Goal: Communication & Community: Answer question/provide support

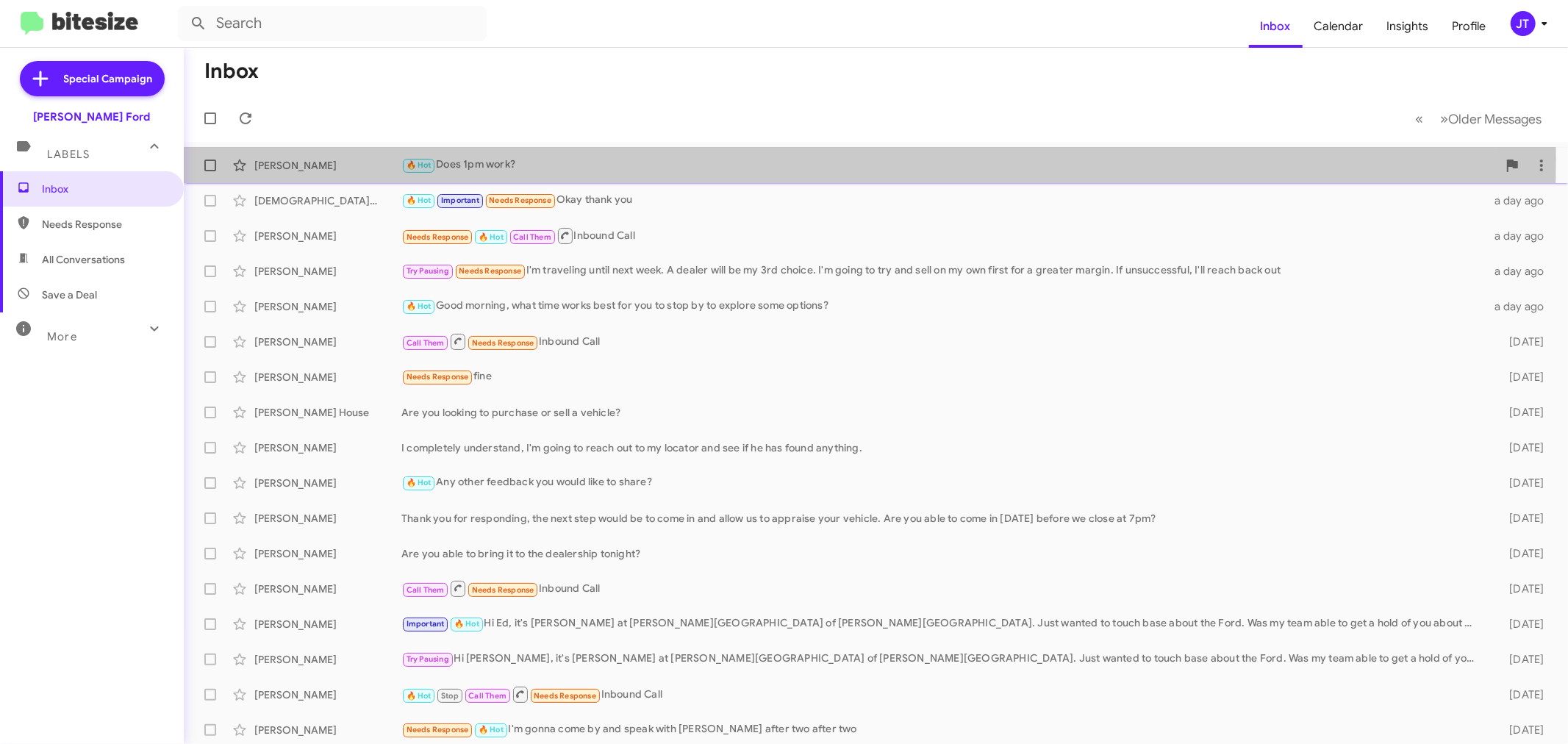
click at [687, 158] on div "🔥 Hot Does 1pm work?" at bounding box center [949, 165] width 1096 height 17
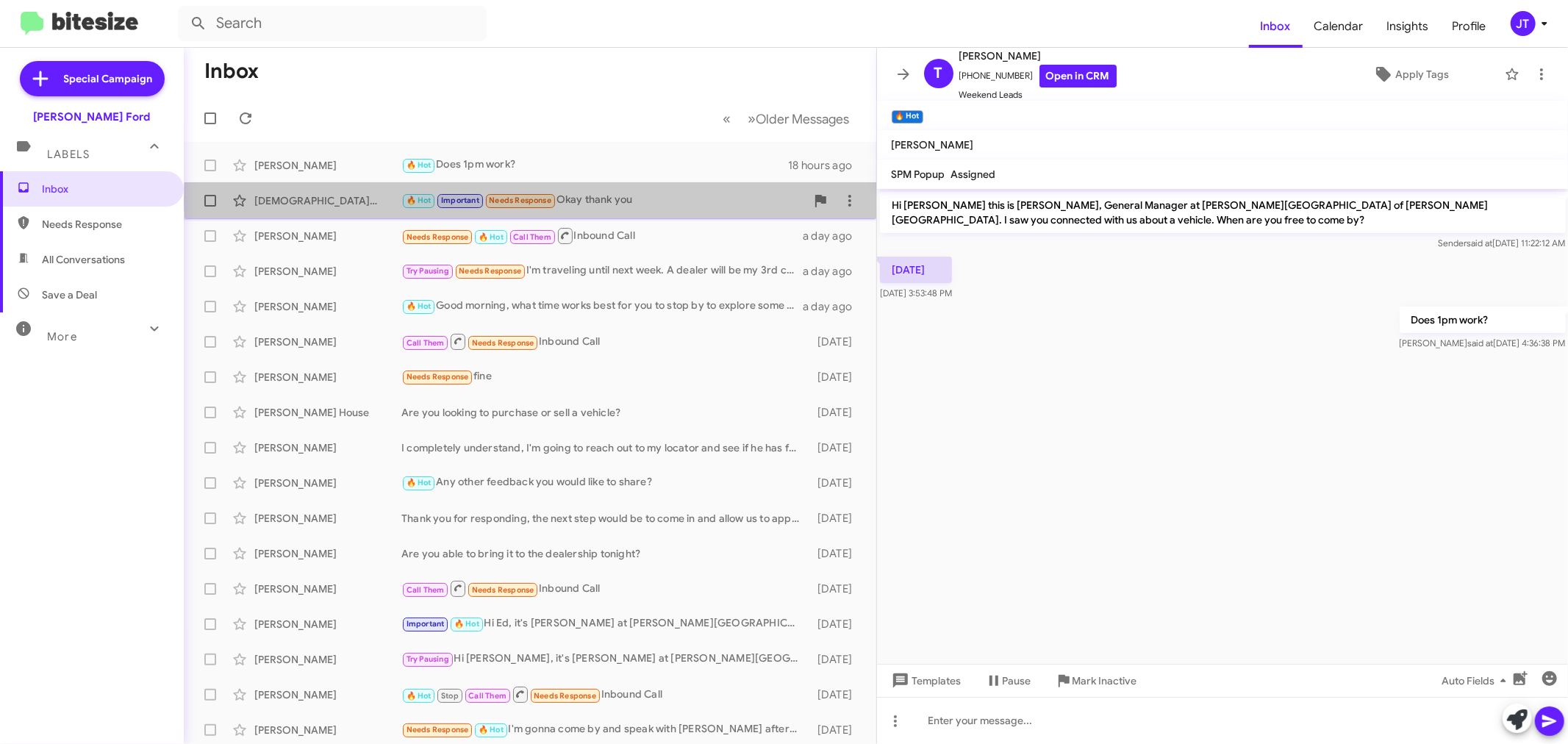
click at [665, 200] on div "🔥 Hot Important Needs Response Okay thank you" at bounding box center [603, 200] width 404 height 17
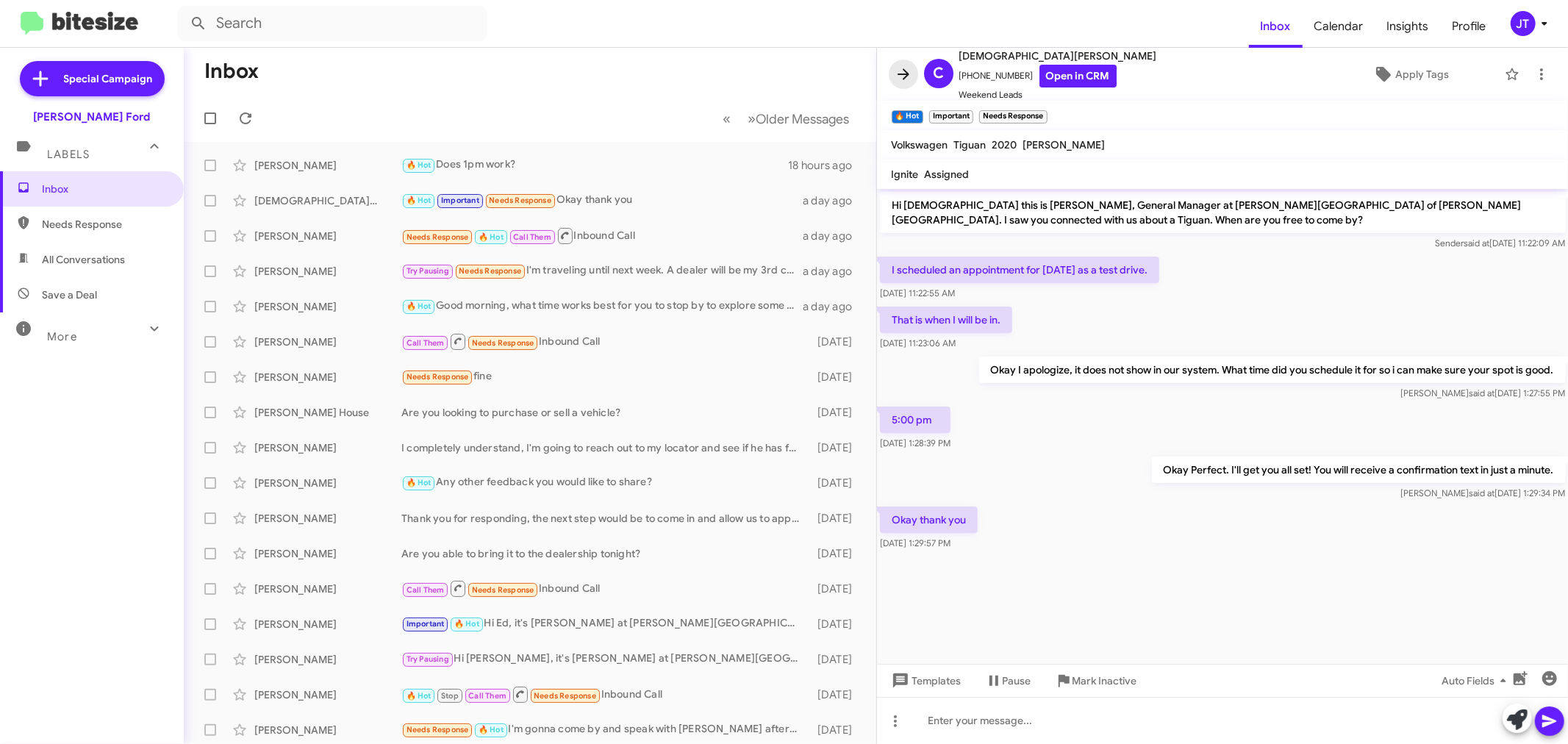
click at [901, 71] on icon at bounding box center [903, 74] width 18 height 18
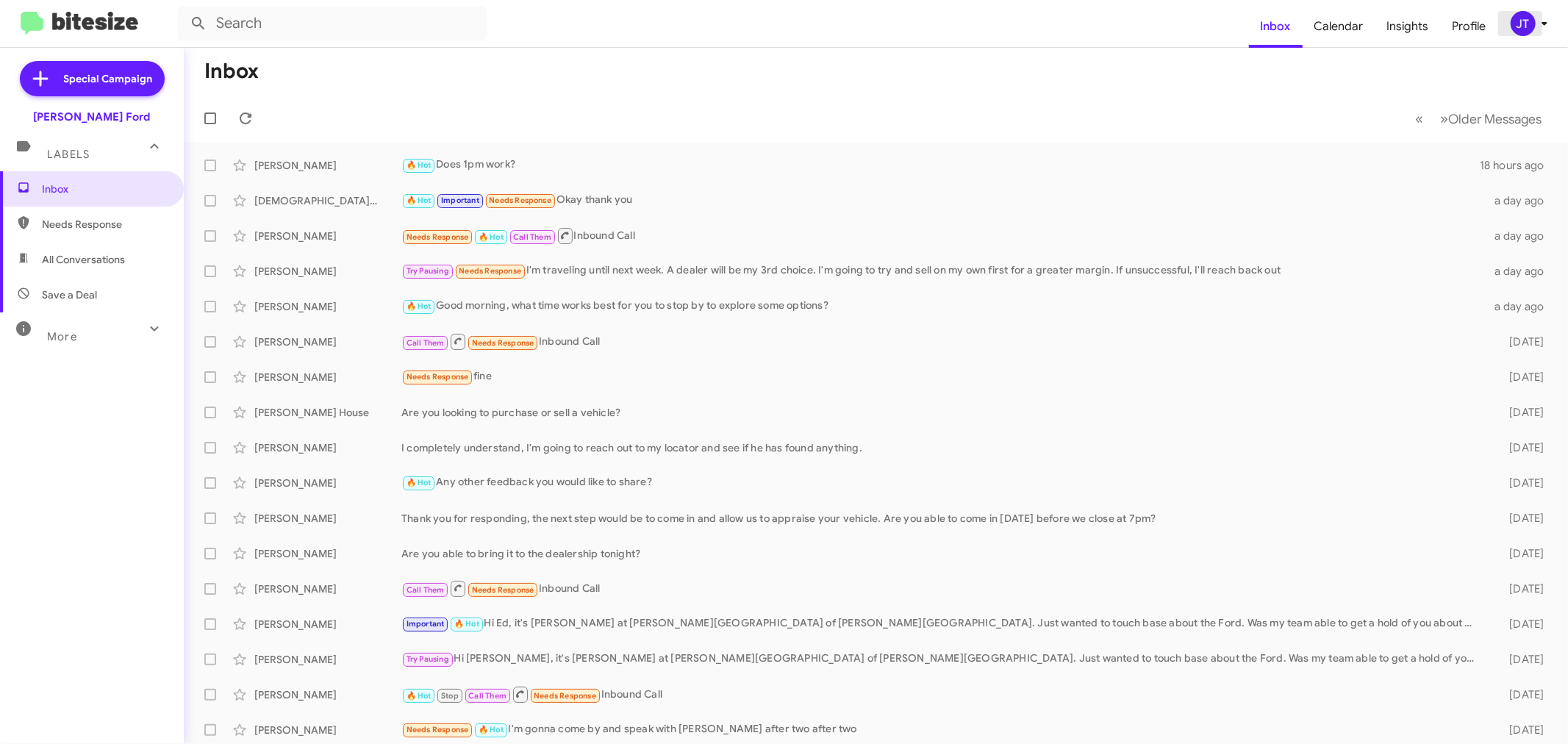
click at [1528, 23] on div "JT" at bounding box center [1522, 23] width 25 height 25
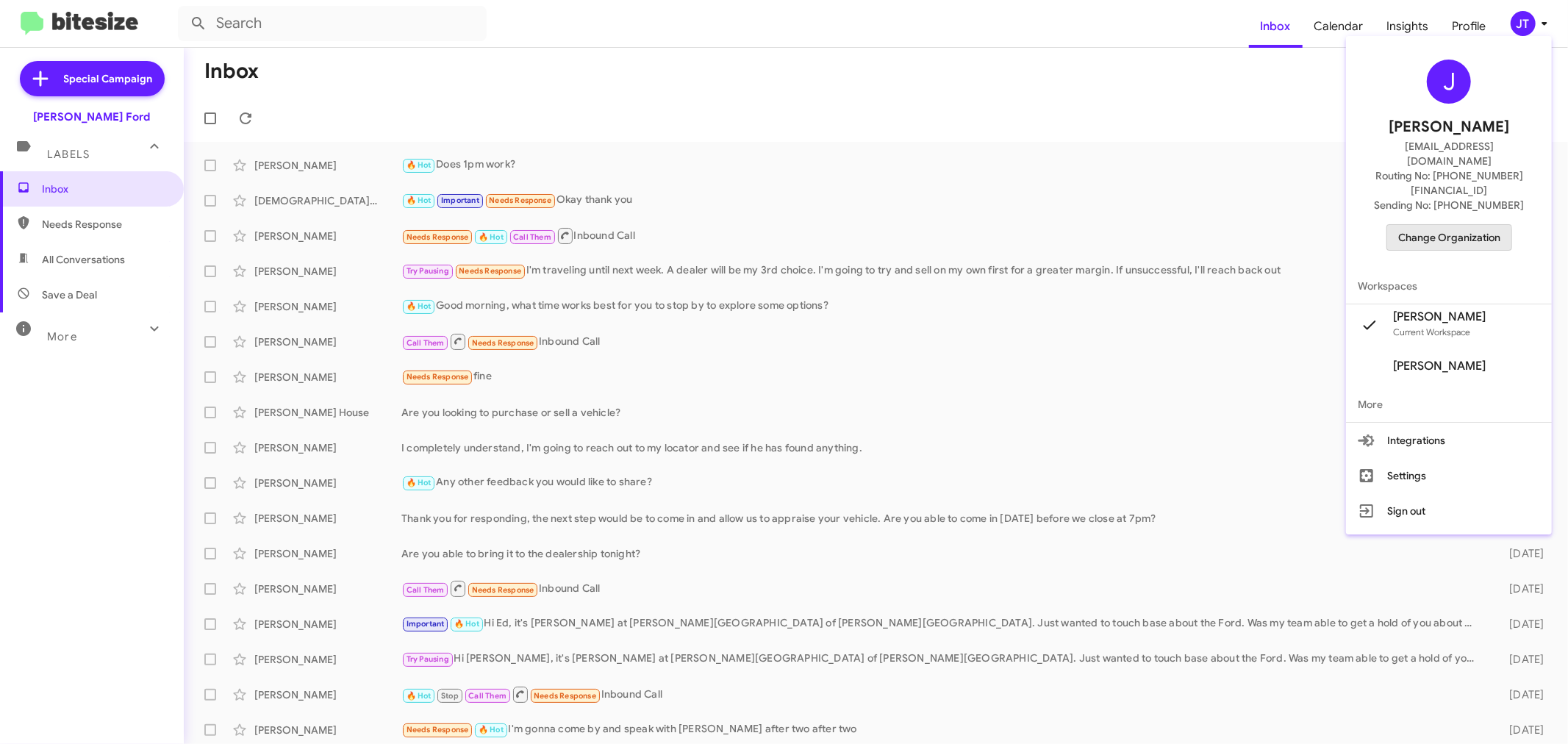
click at [1419, 225] on span "Change Organization" at bounding box center [1449, 237] width 102 height 25
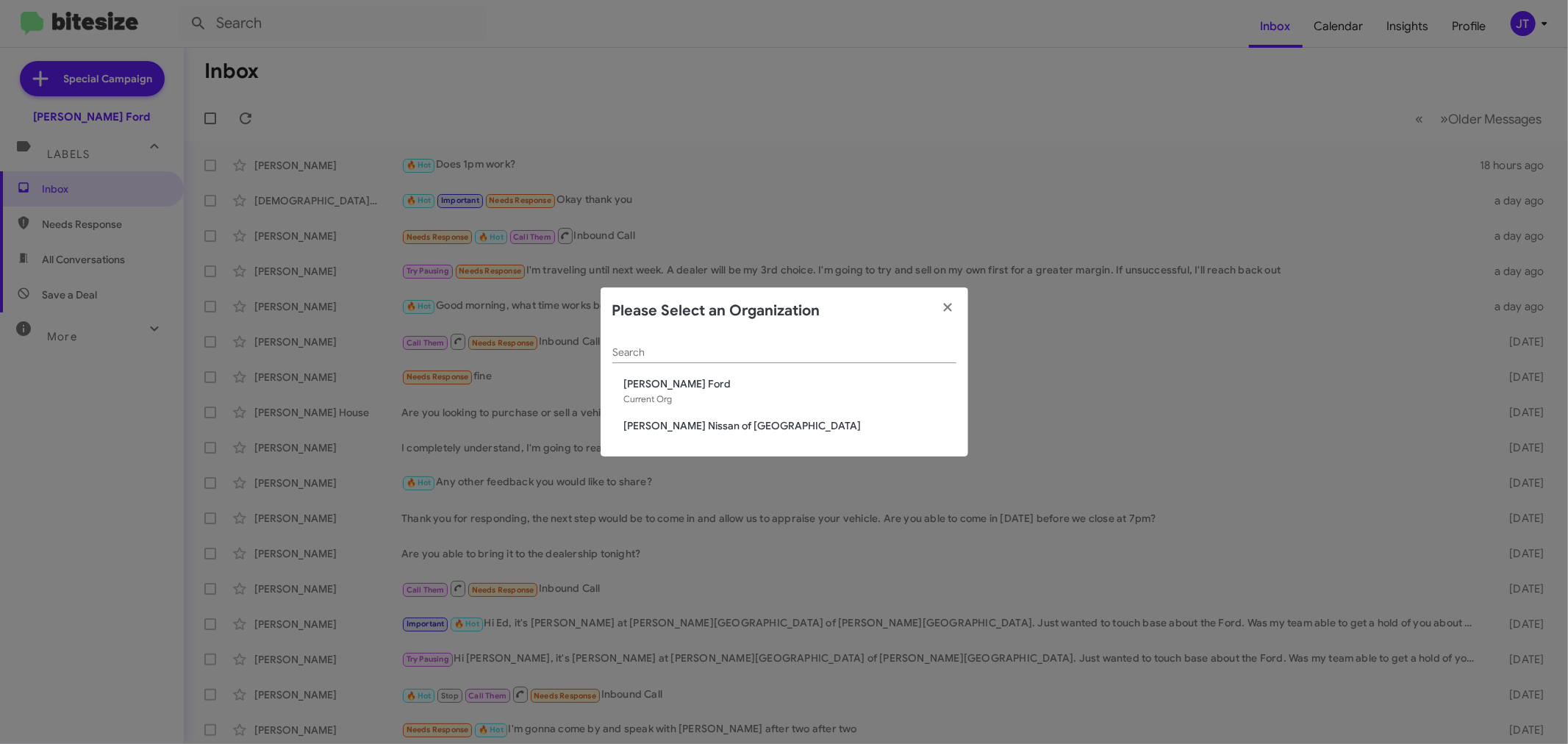
click at [707, 424] on span "[PERSON_NAME] Nissan of [GEOGRAPHIC_DATA]" at bounding box center [790, 425] width 332 height 15
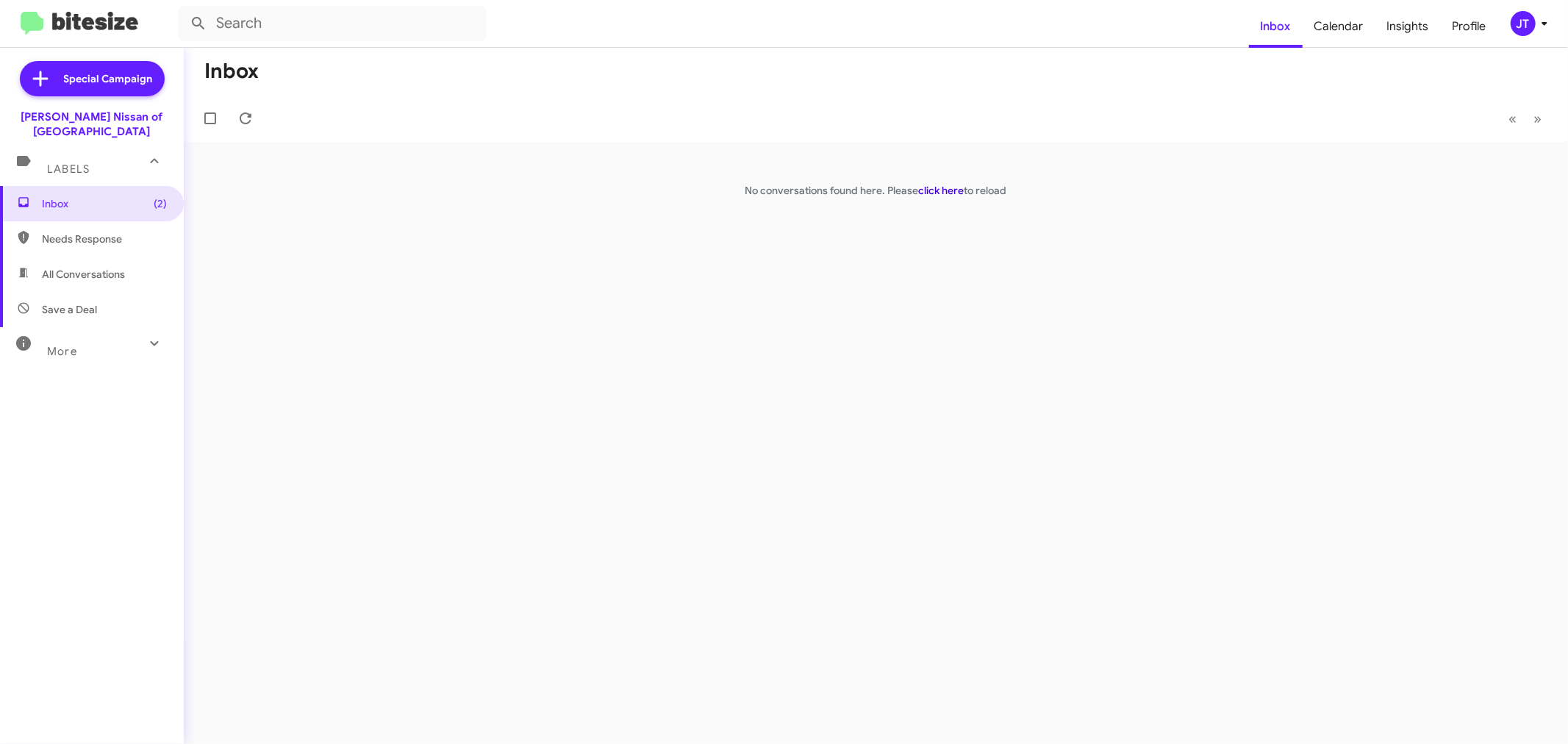
click at [952, 193] on link "click here" at bounding box center [941, 190] width 46 height 13
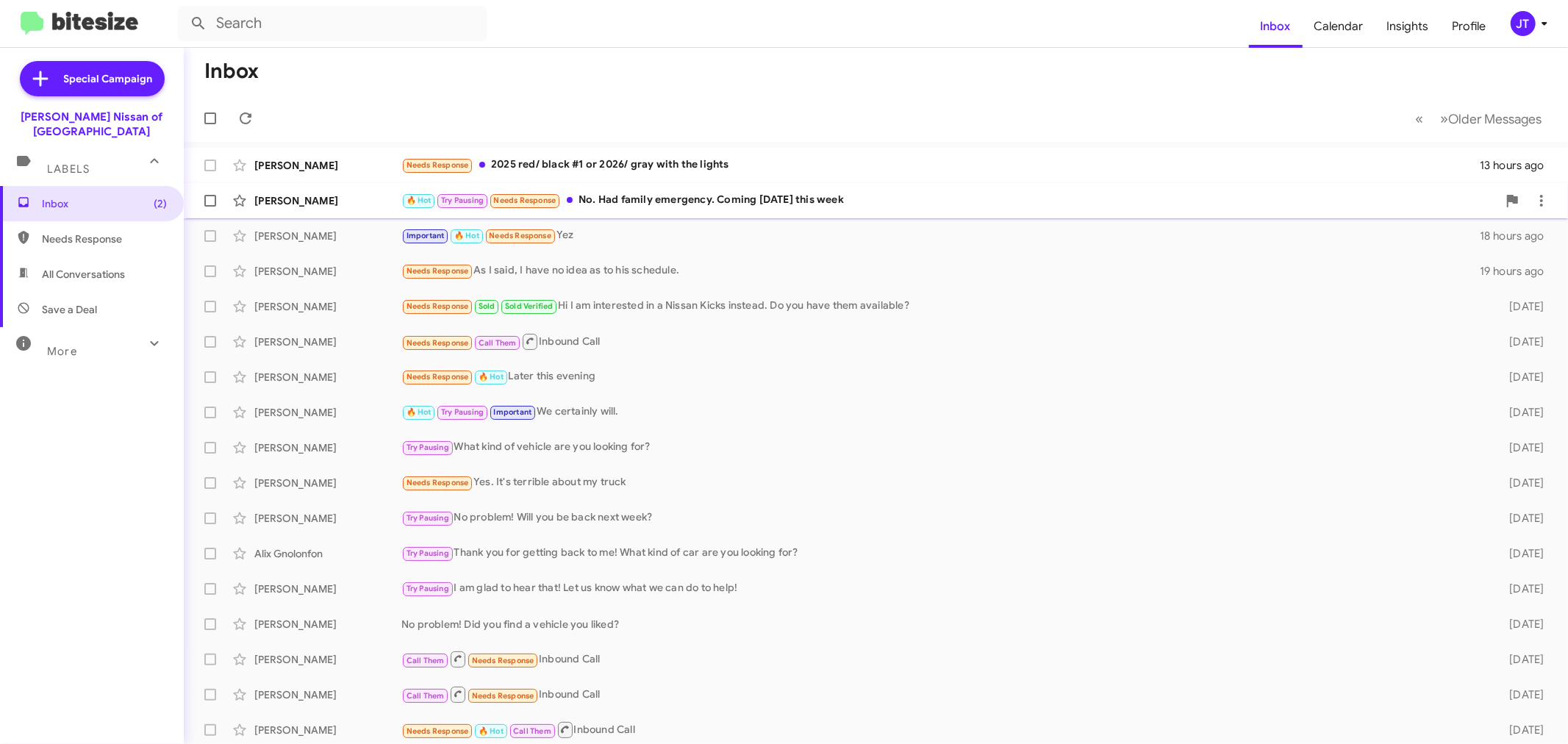
click at [907, 202] on div "🔥 Hot Try Pausing Needs Response No. Had family emergency. Coming [DATE] this w…" at bounding box center [949, 200] width 1096 height 17
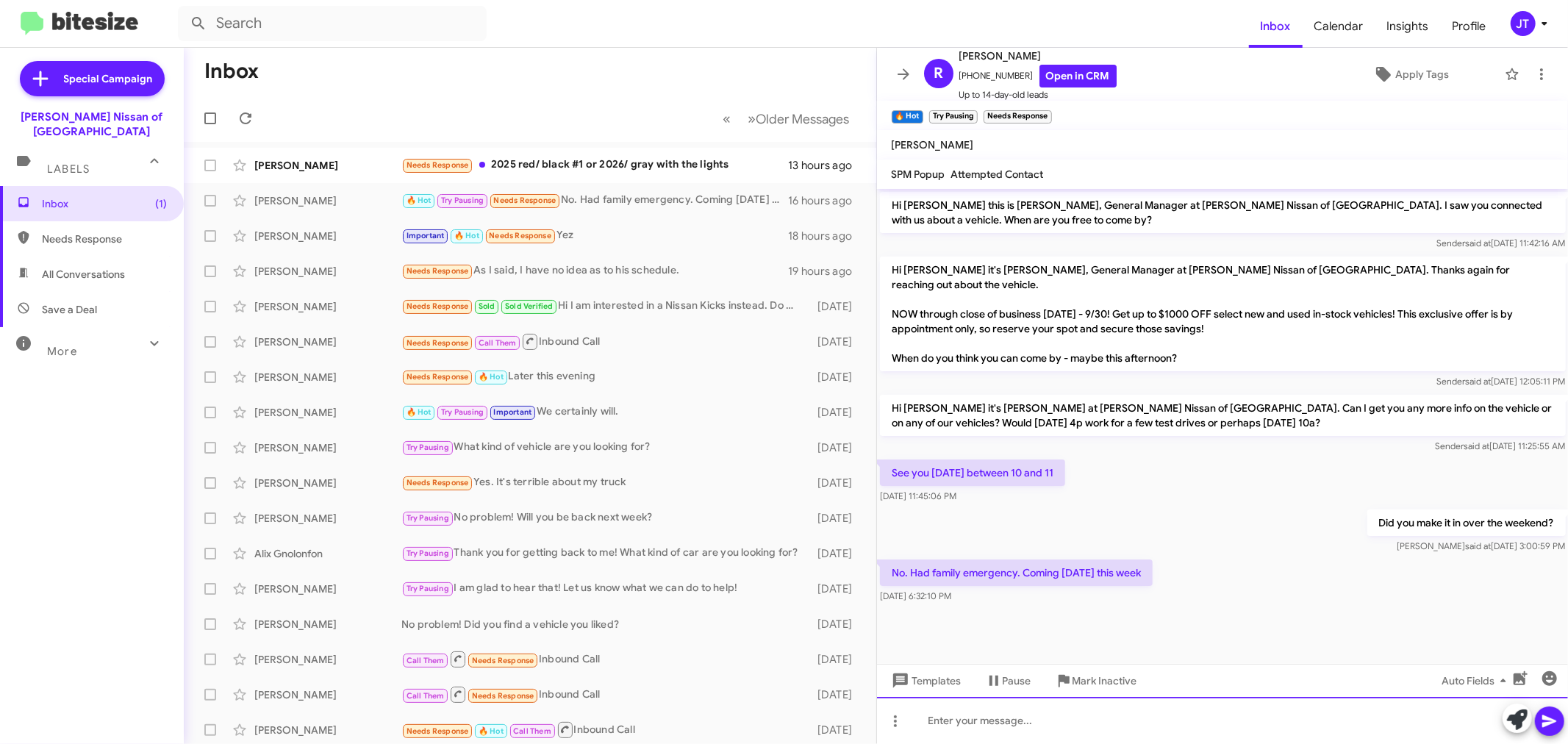
click at [1053, 718] on div at bounding box center [1222, 721] width 692 height 47
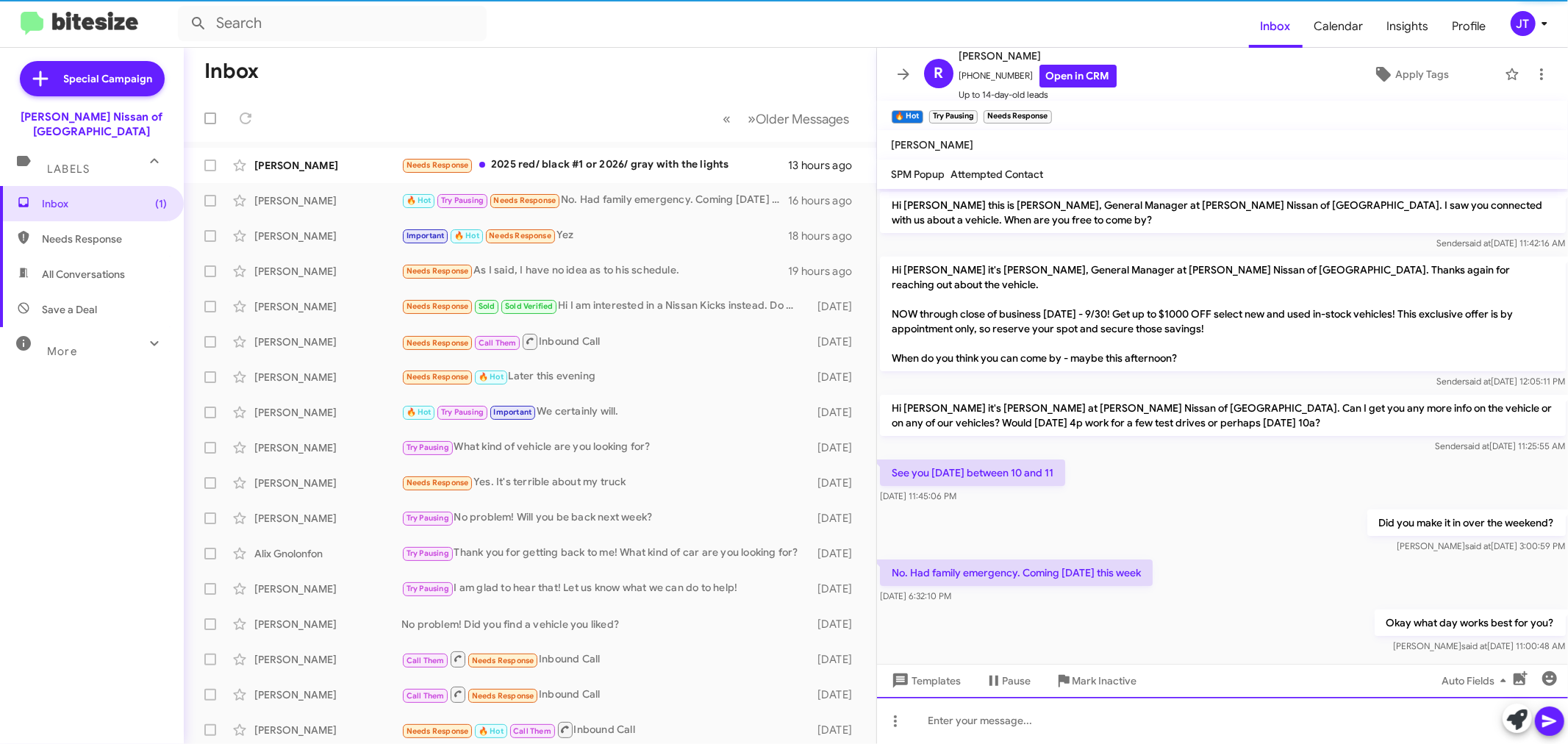
scroll to position [3, 0]
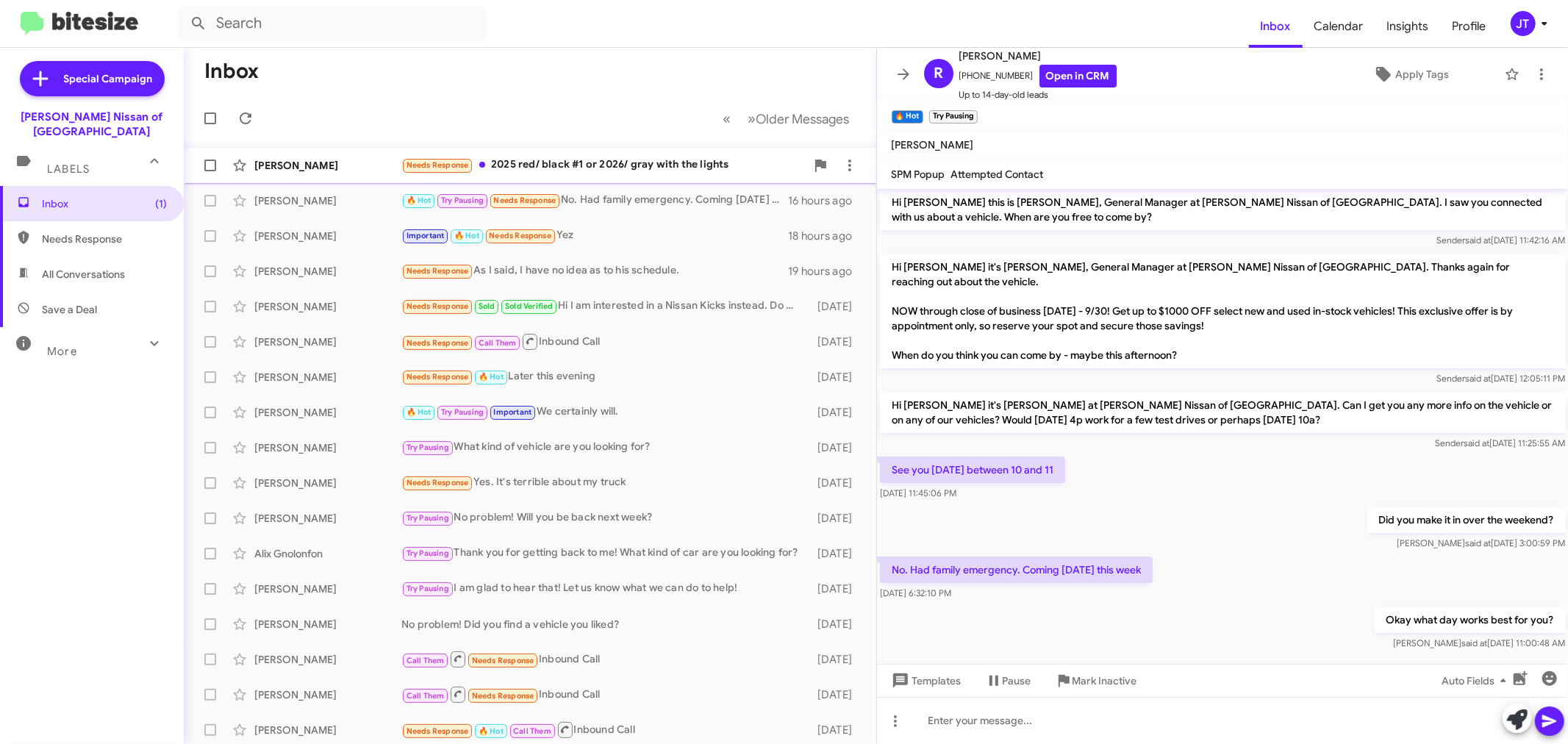
click at [669, 167] on div "Needs Response 2025 red/ black #1 or 2026/ gray with the lights" at bounding box center [603, 165] width 404 height 17
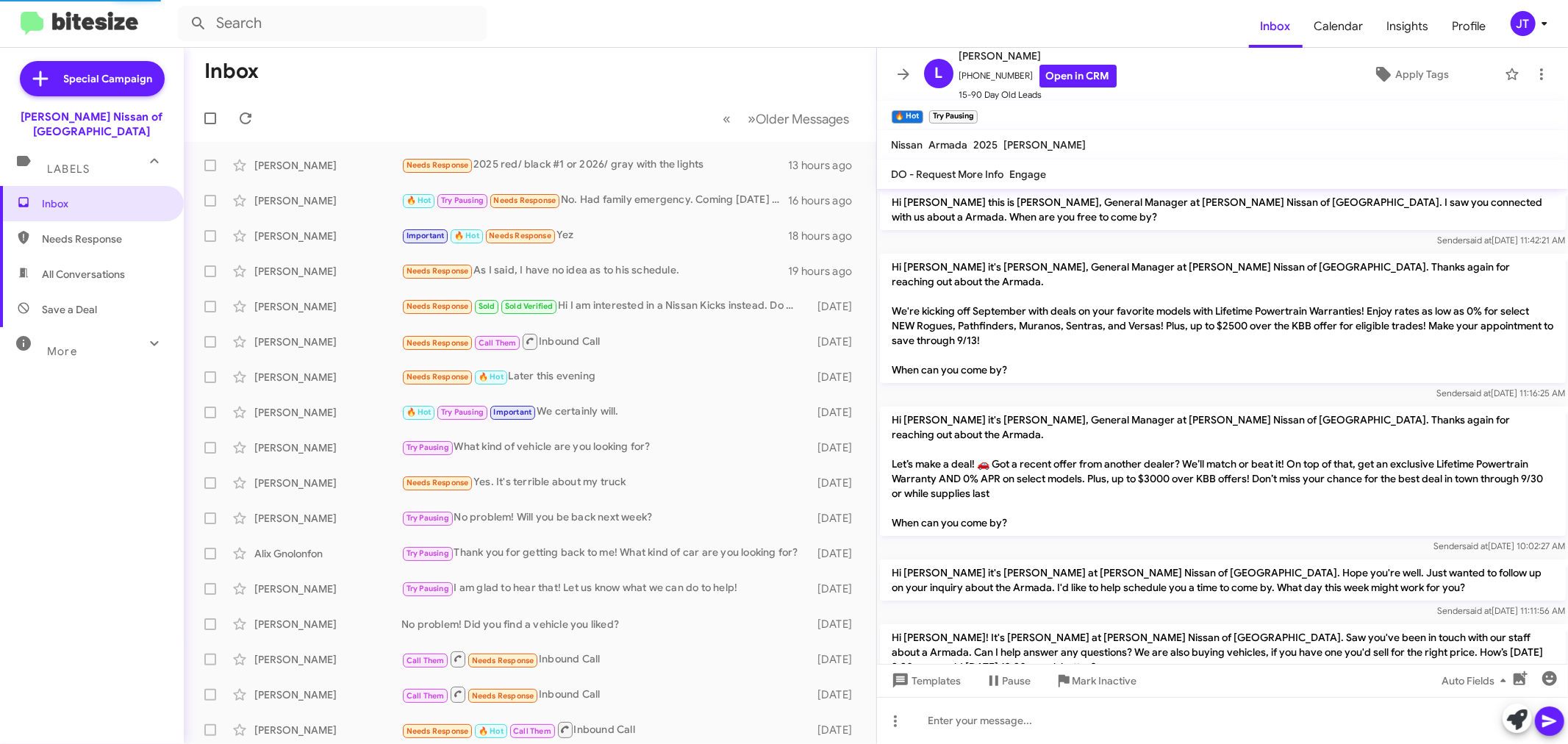
scroll to position [419, 0]
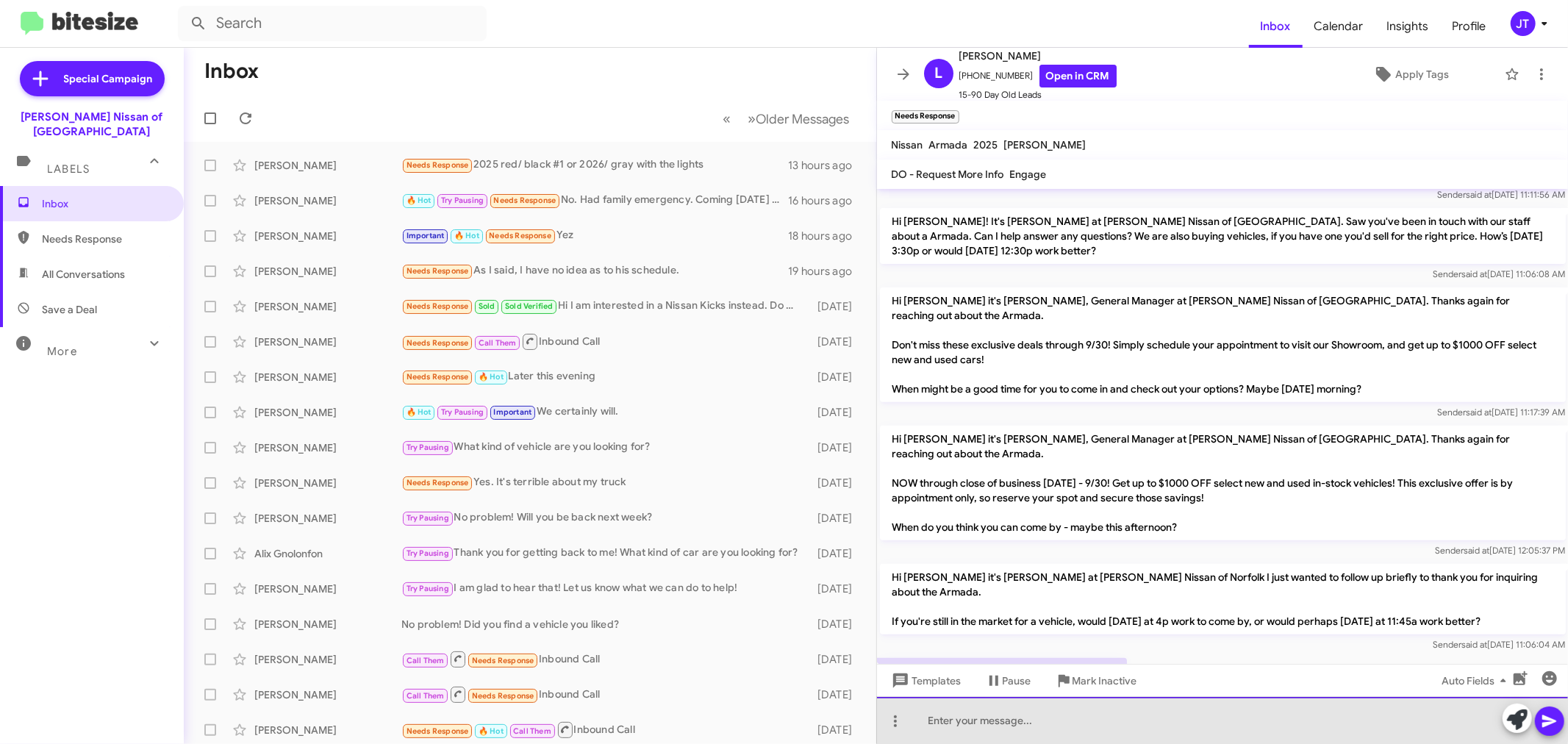
click at [1184, 721] on div at bounding box center [1222, 721] width 692 height 47
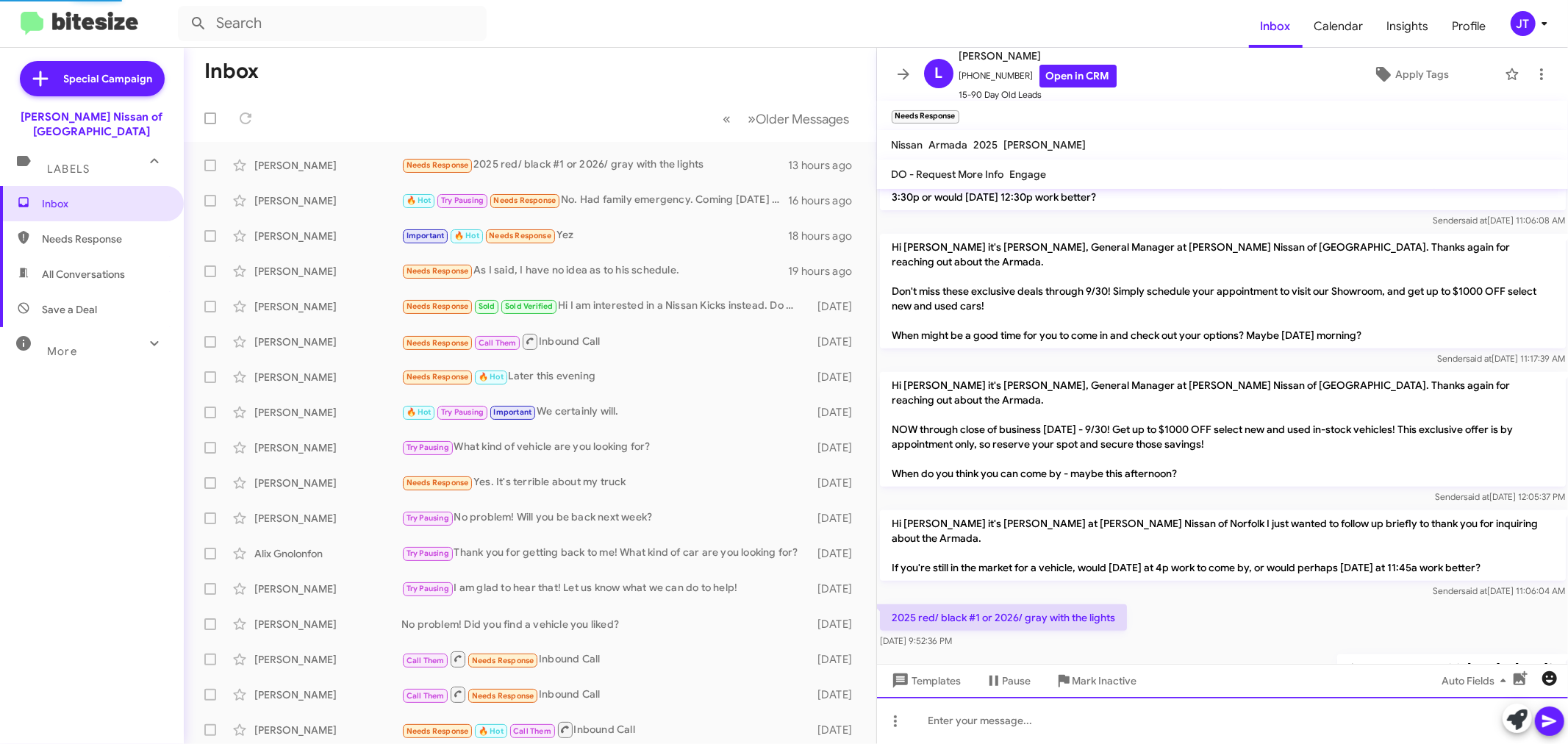
scroll to position [444, 0]
